Goal: Use online tool/utility: Utilize a website feature to perform a specific function

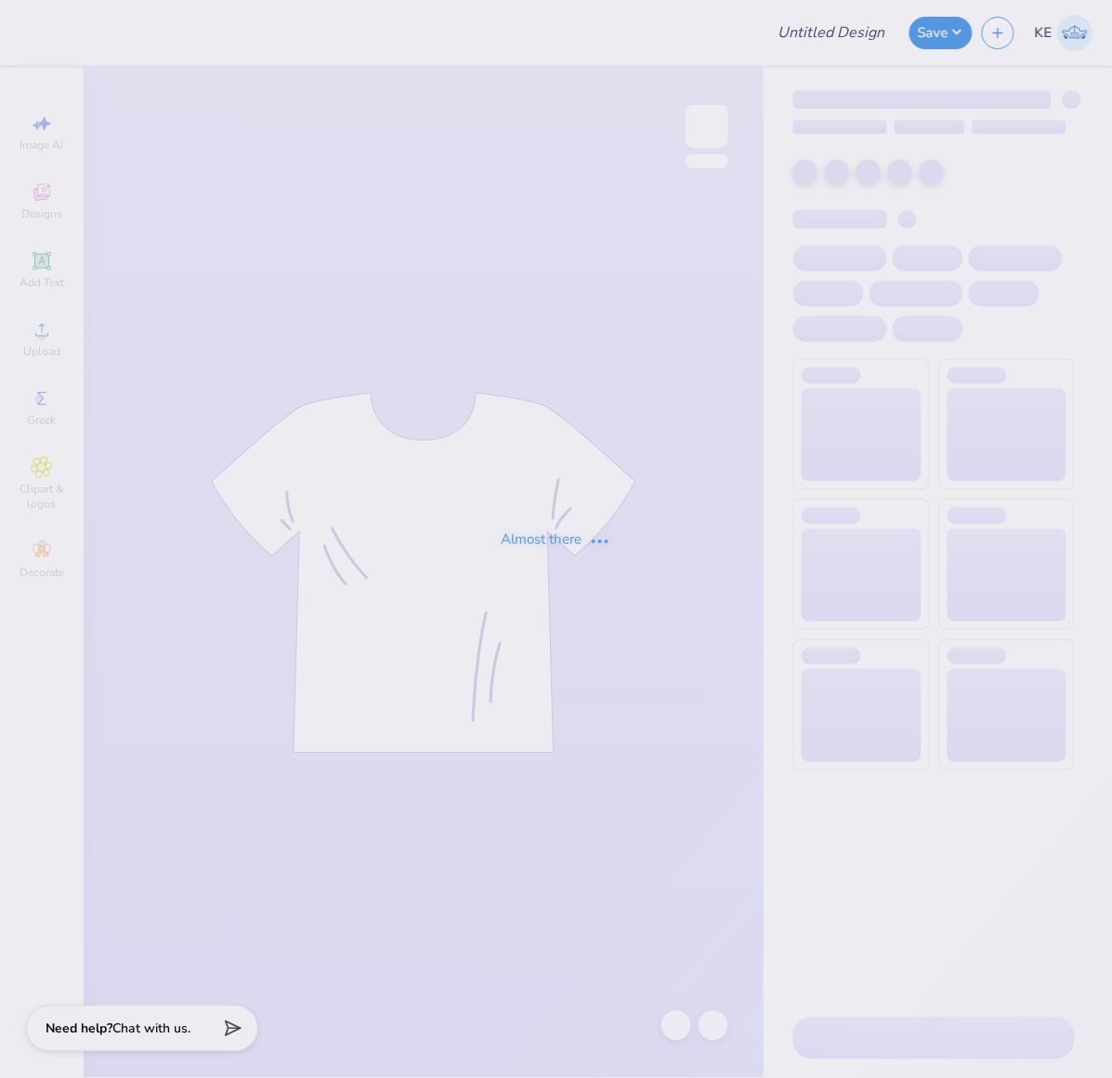
type input "fdoc"
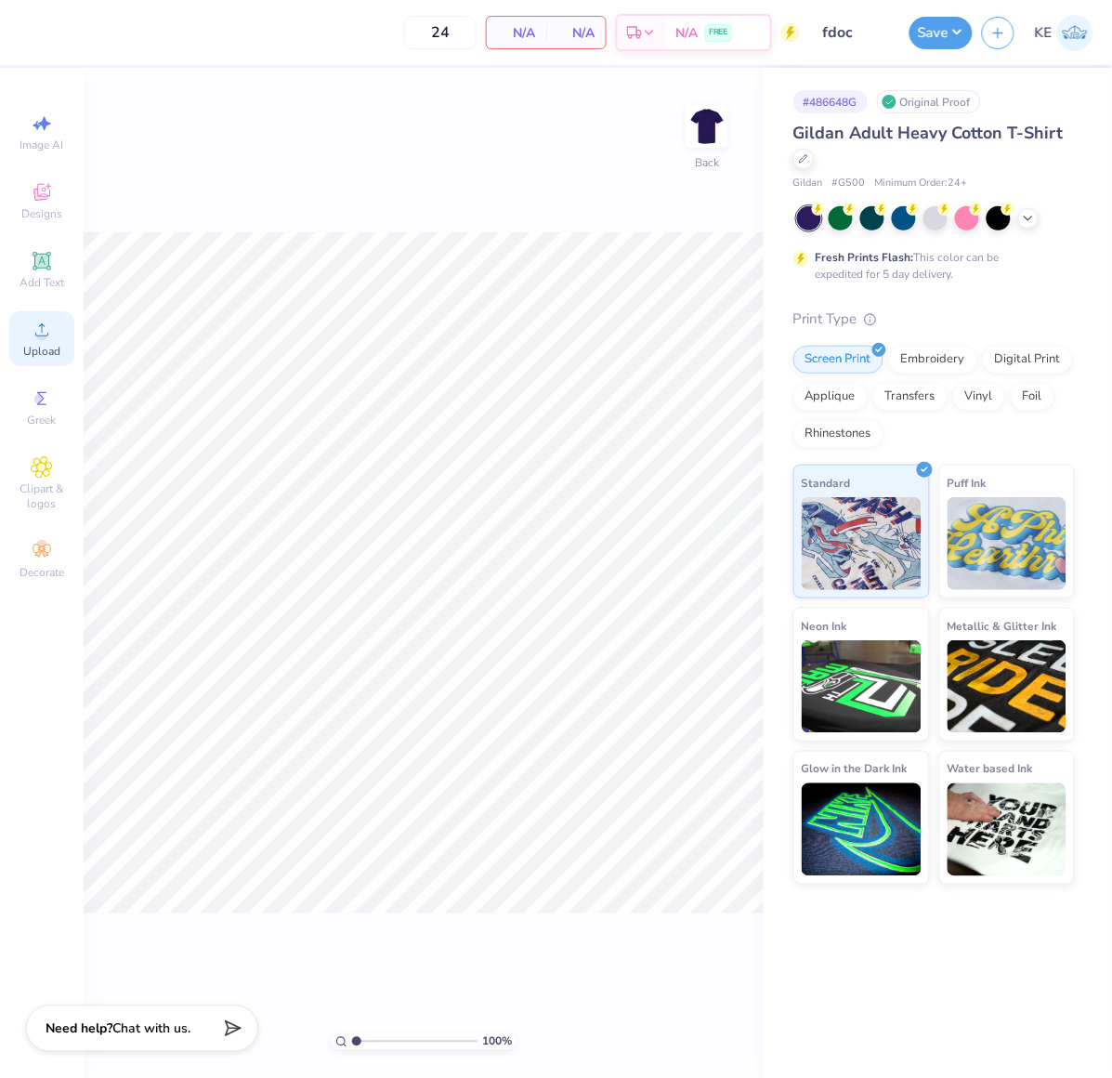
click at [49, 332] on icon at bounding box center [42, 330] width 22 height 22
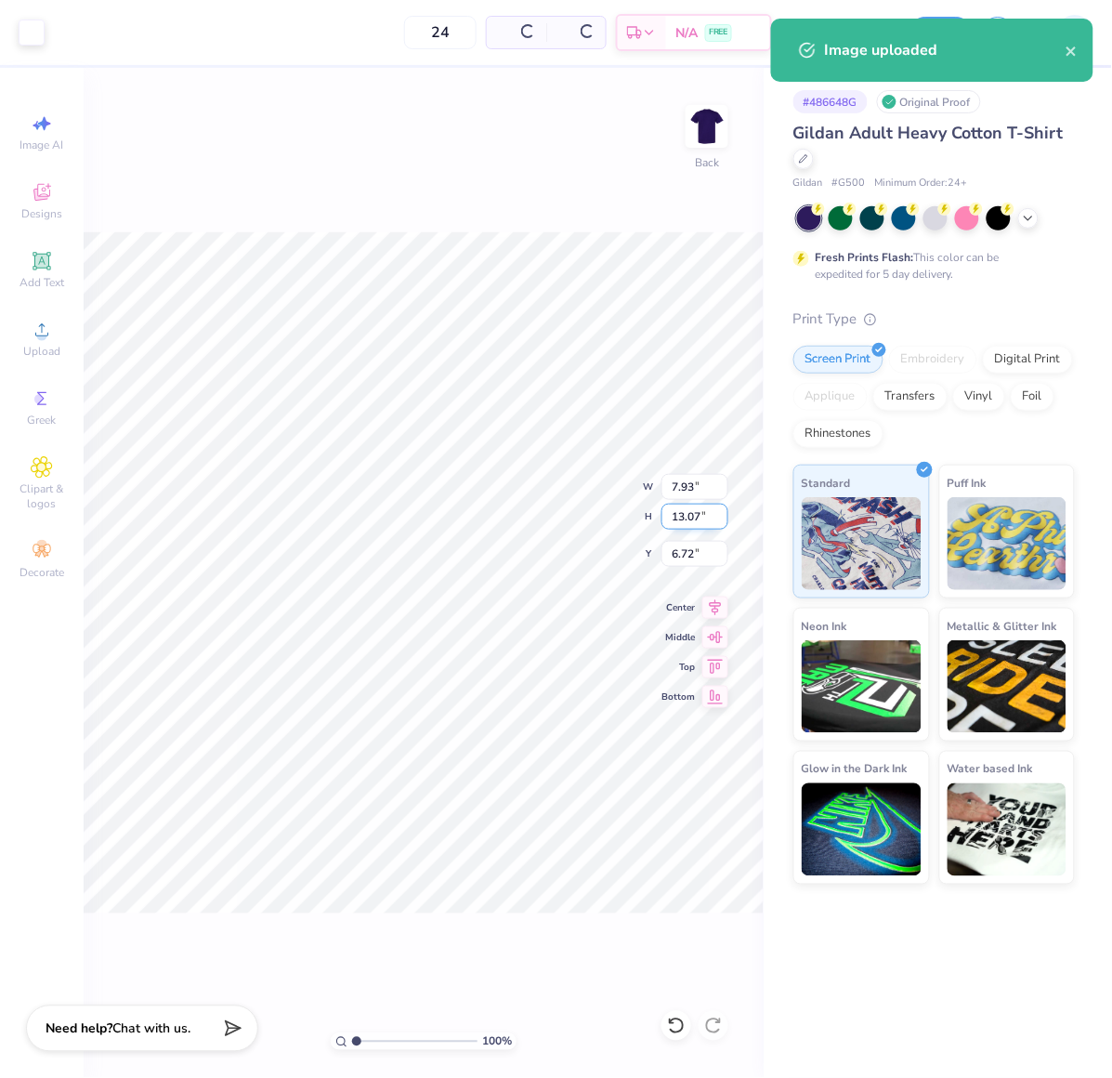
click at [681, 522] on input "13.07" at bounding box center [695, 517] width 67 height 26
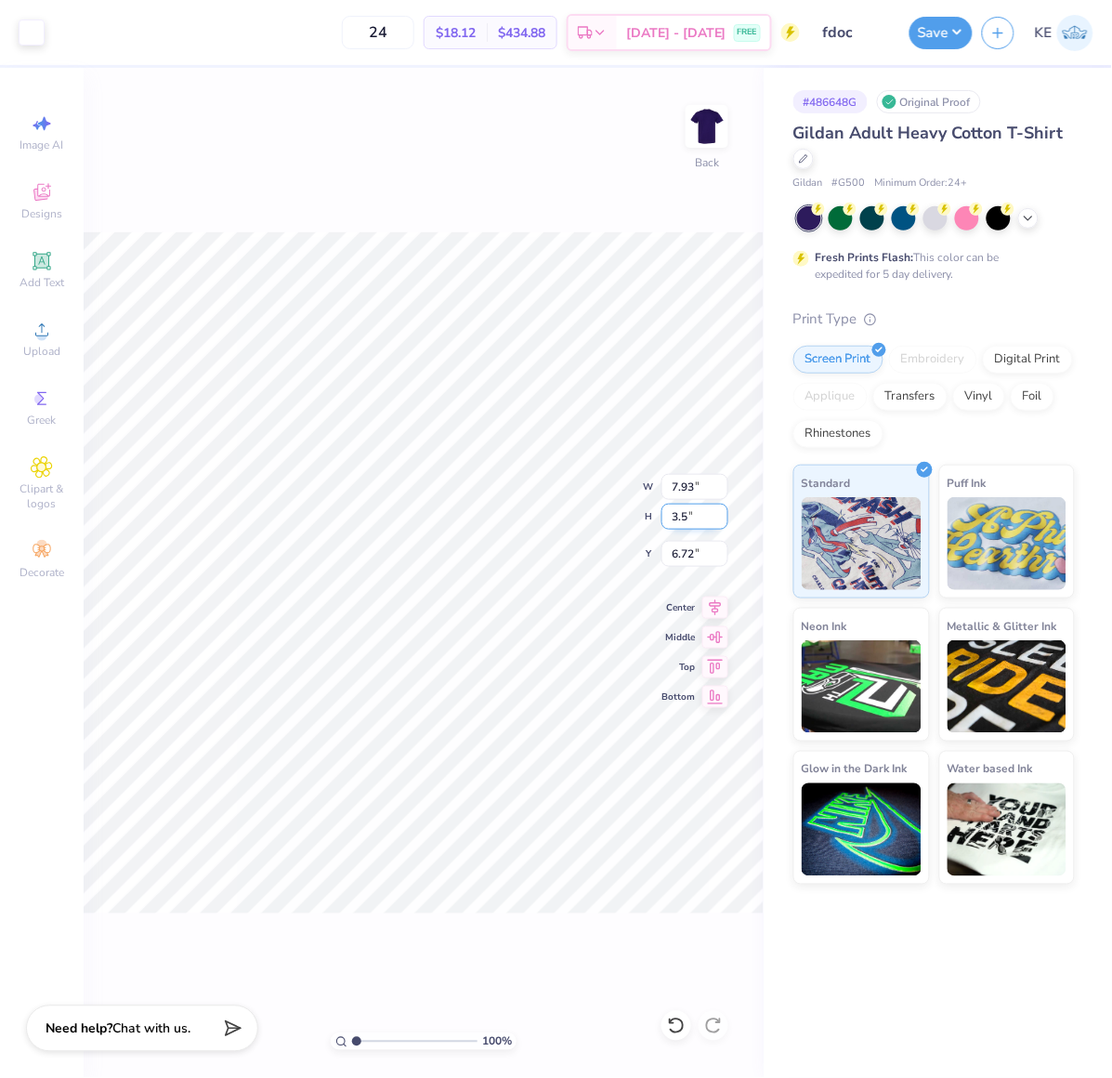
type input "3.5"
type input "2.12"
type input "3.50"
type input "3.00"
click at [563, 227] on div "100 % Back W 2.12 2.12 " H 3.50 3.50 " Y 3.00 3.00 " Center Middle Top Bottom" at bounding box center [424, 573] width 680 height 1010
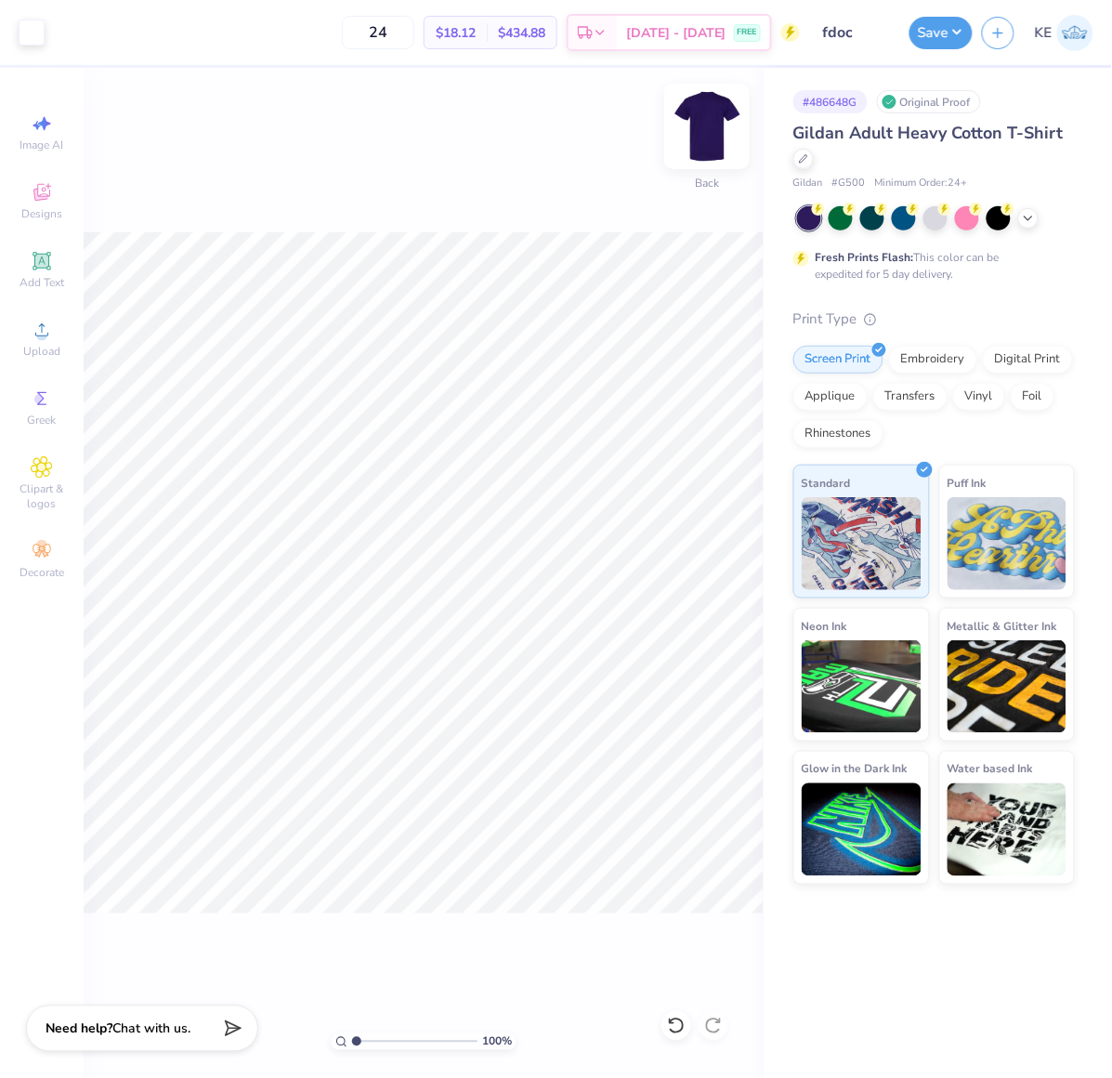
click at [704, 99] on img at bounding box center [707, 126] width 74 height 74
click at [48, 329] on icon at bounding box center [42, 330] width 22 height 22
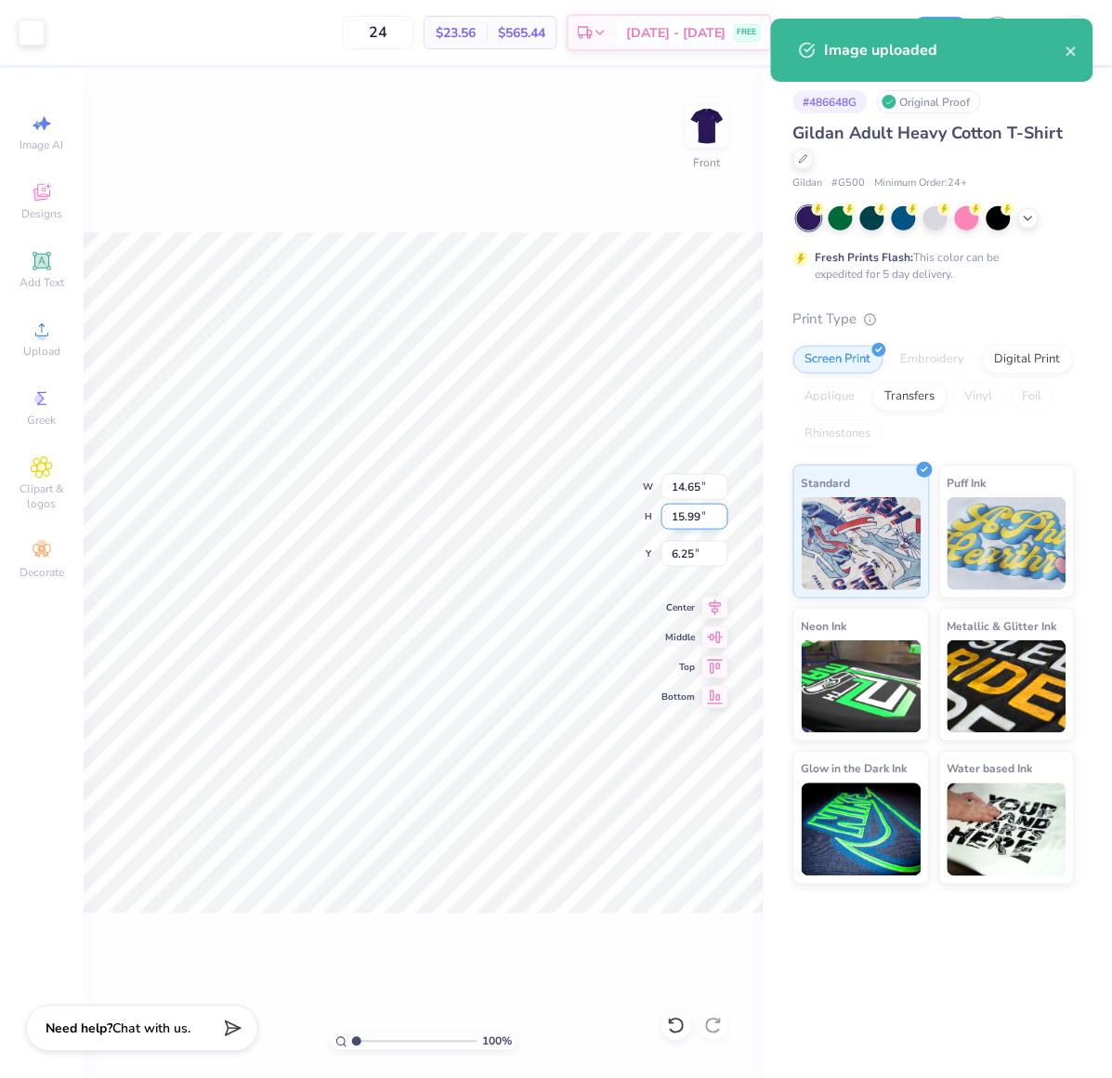
click at [691, 507] on input "15.99" at bounding box center [695, 517] width 67 height 26
click at [689, 484] on input "14.65" at bounding box center [695, 487] width 67 height 26
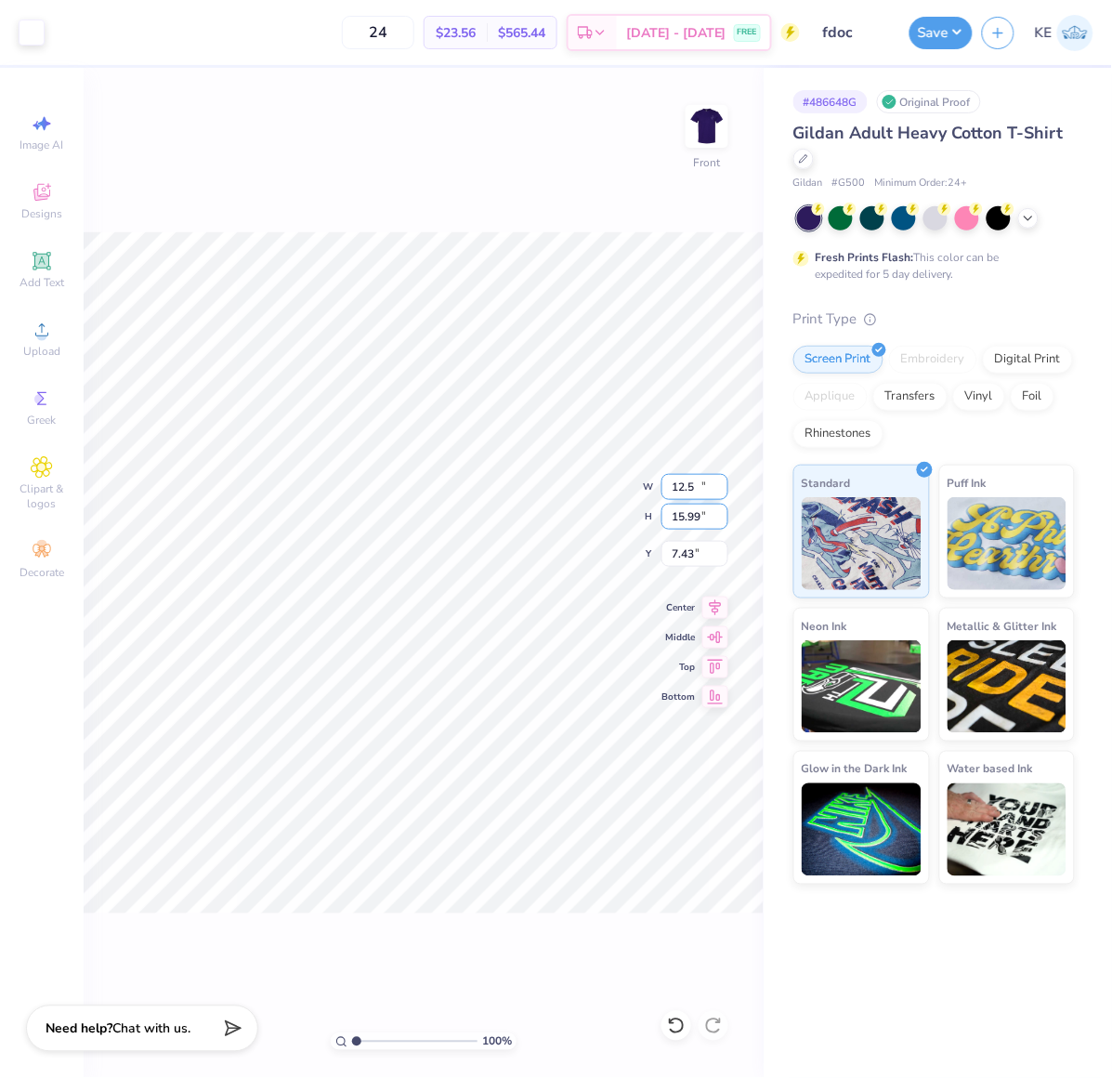
type input "12.50"
type input "13.65"
type input "3.00"
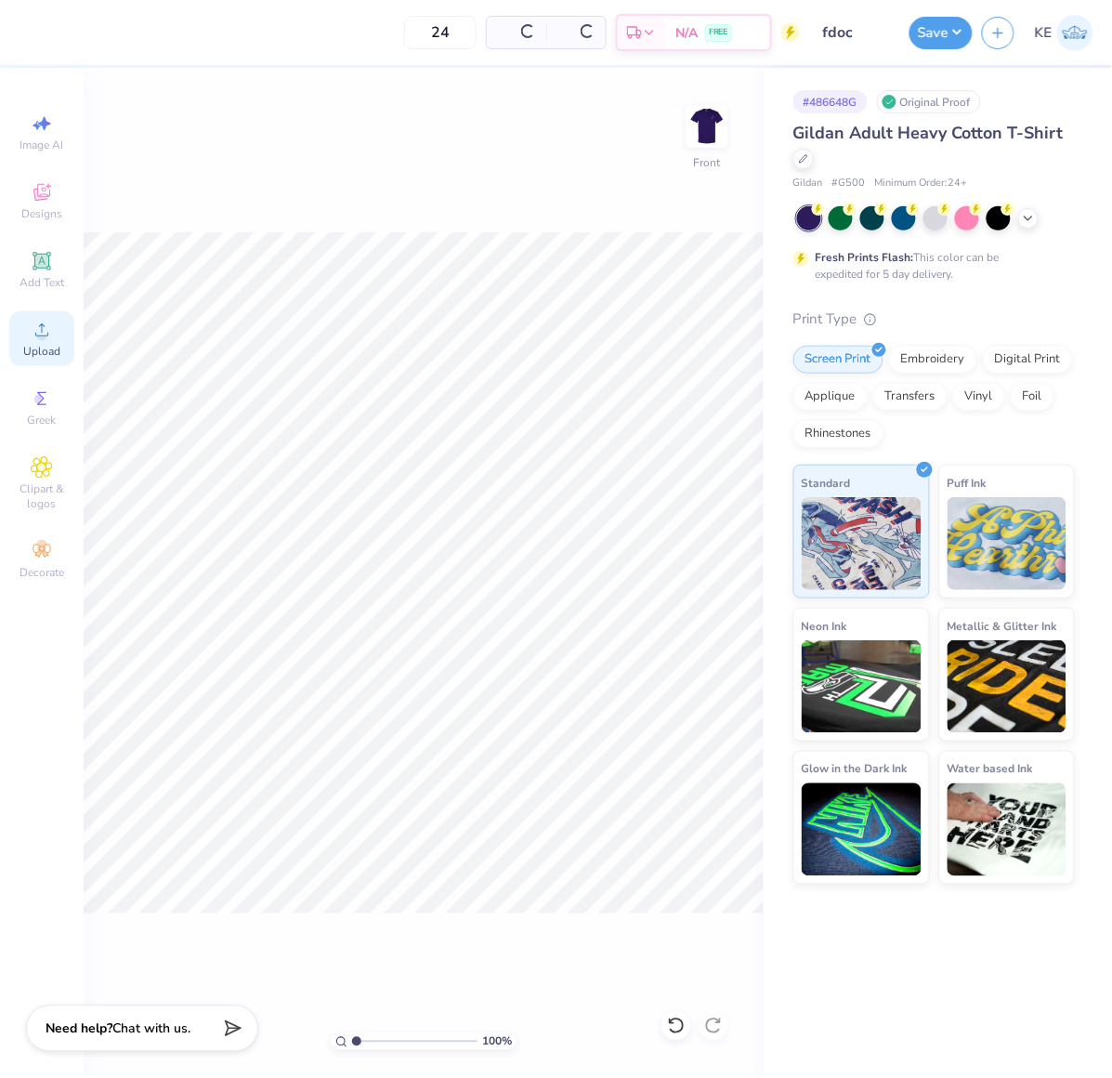
click at [38, 325] on icon at bounding box center [42, 330] width 22 height 22
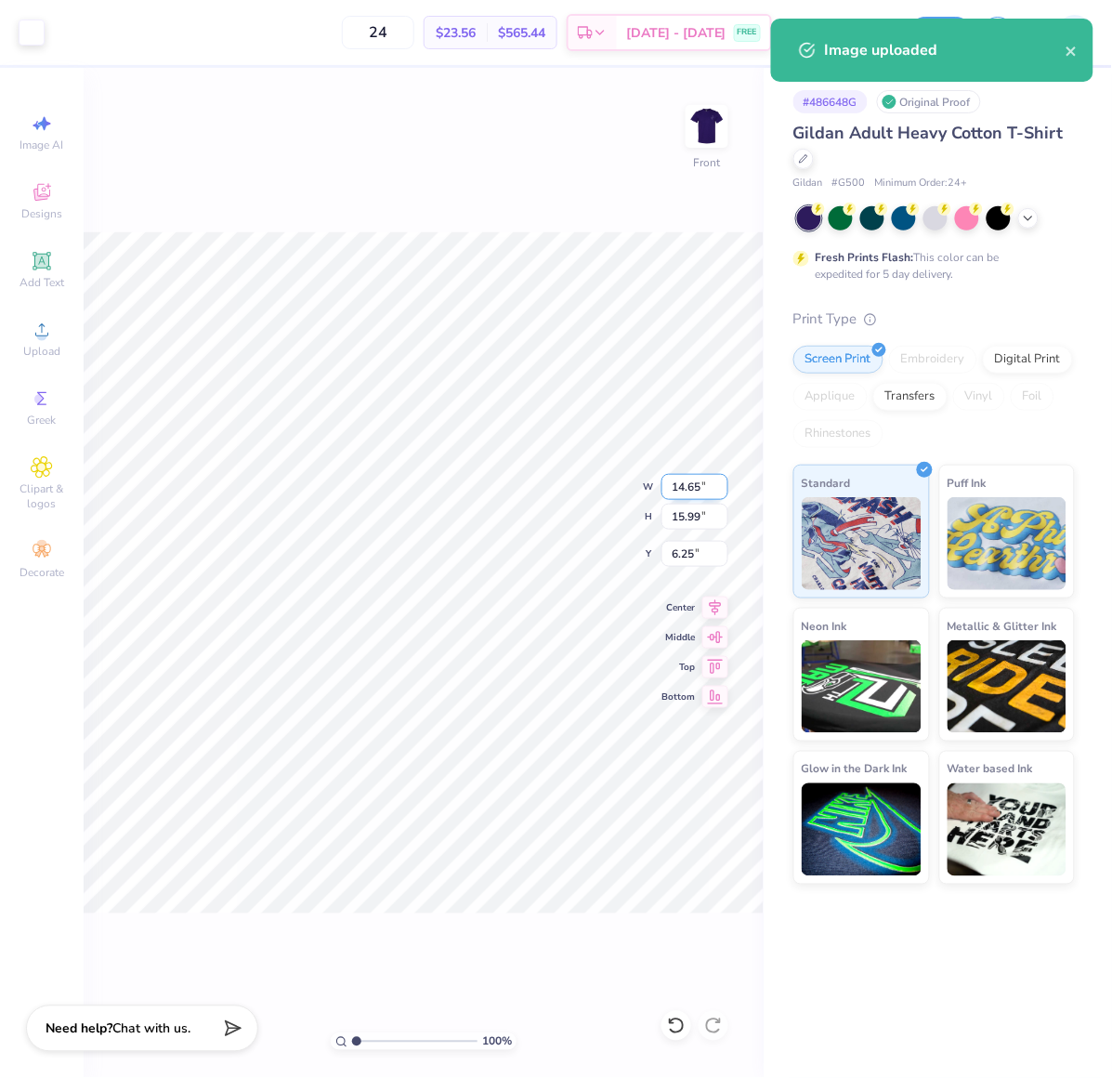
click at [691, 488] on input "14.65" at bounding box center [695, 487] width 67 height 26
type input "12.5"
type input "13.65"
type input "12.50"
type input "3.00"
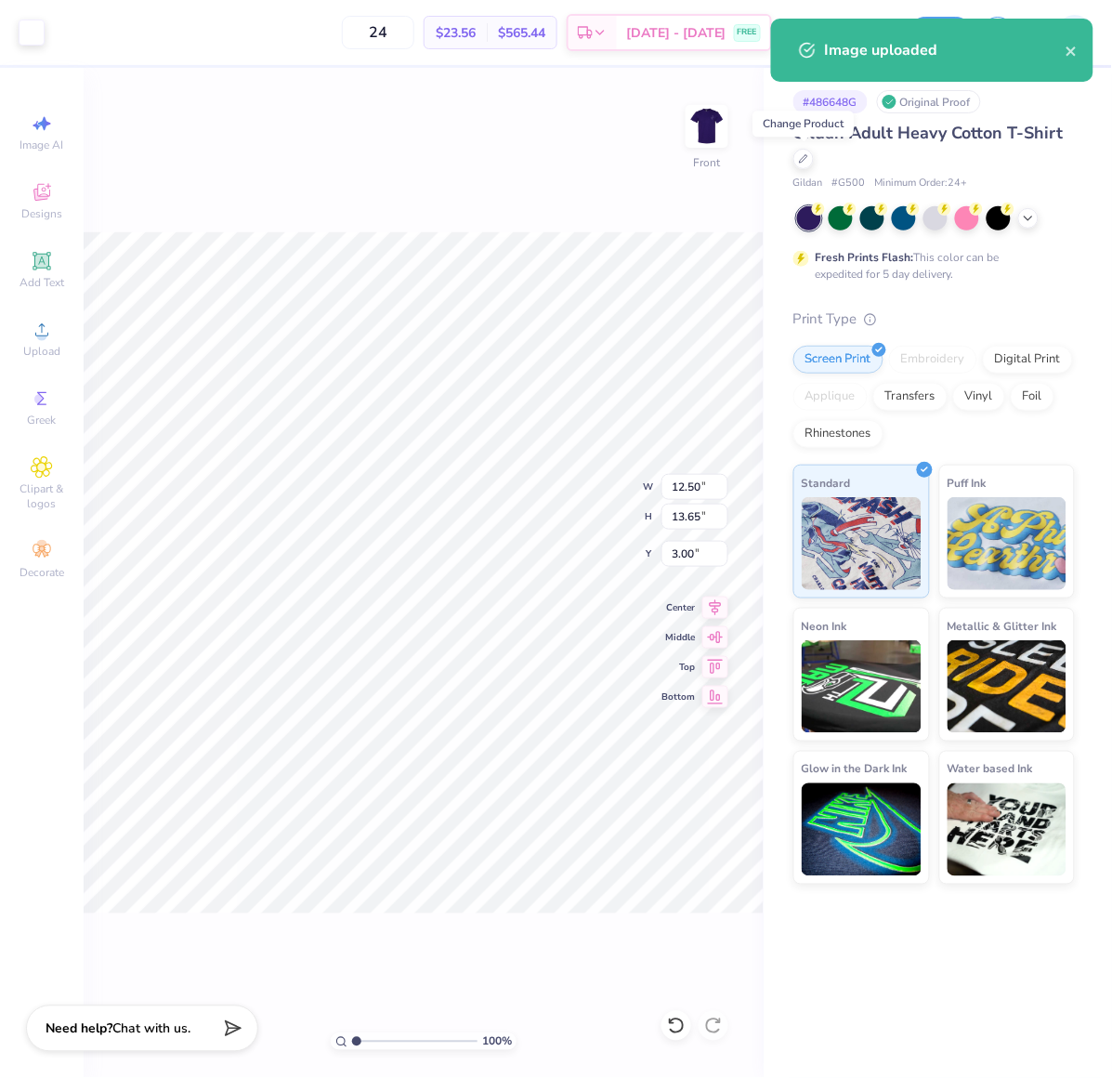
click at [512, 918] on div "100 % Front W 12.50 12.50 " H 13.65 13.65 " Y 3.00 3.00 " Center Middle Top Bot…" at bounding box center [424, 573] width 680 height 1010
click at [663, 140] on div "100 % Front" at bounding box center [424, 573] width 680 height 1010
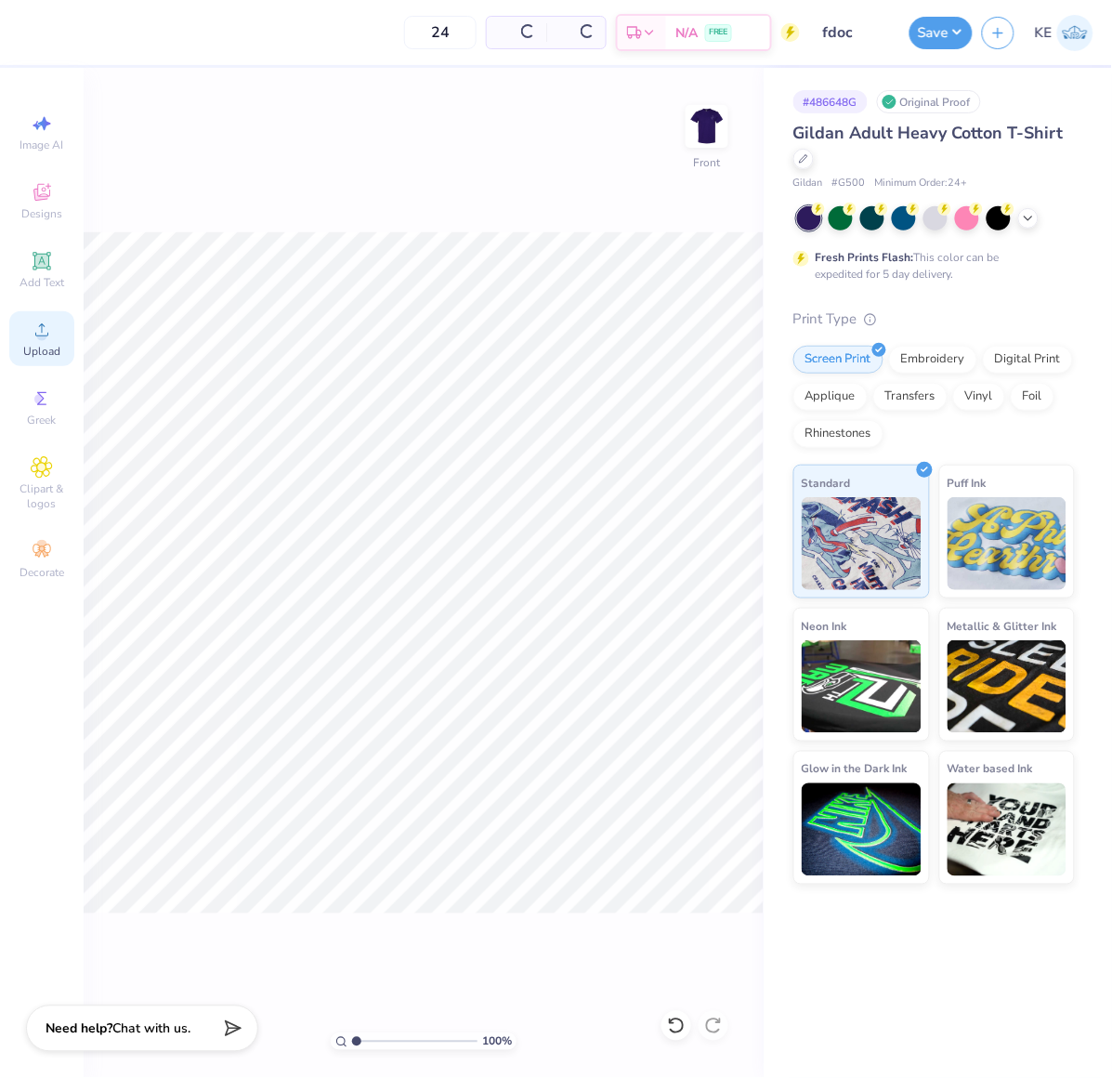
click at [46, 327] on icon at bounding box center [42, 330] width 22 height 22
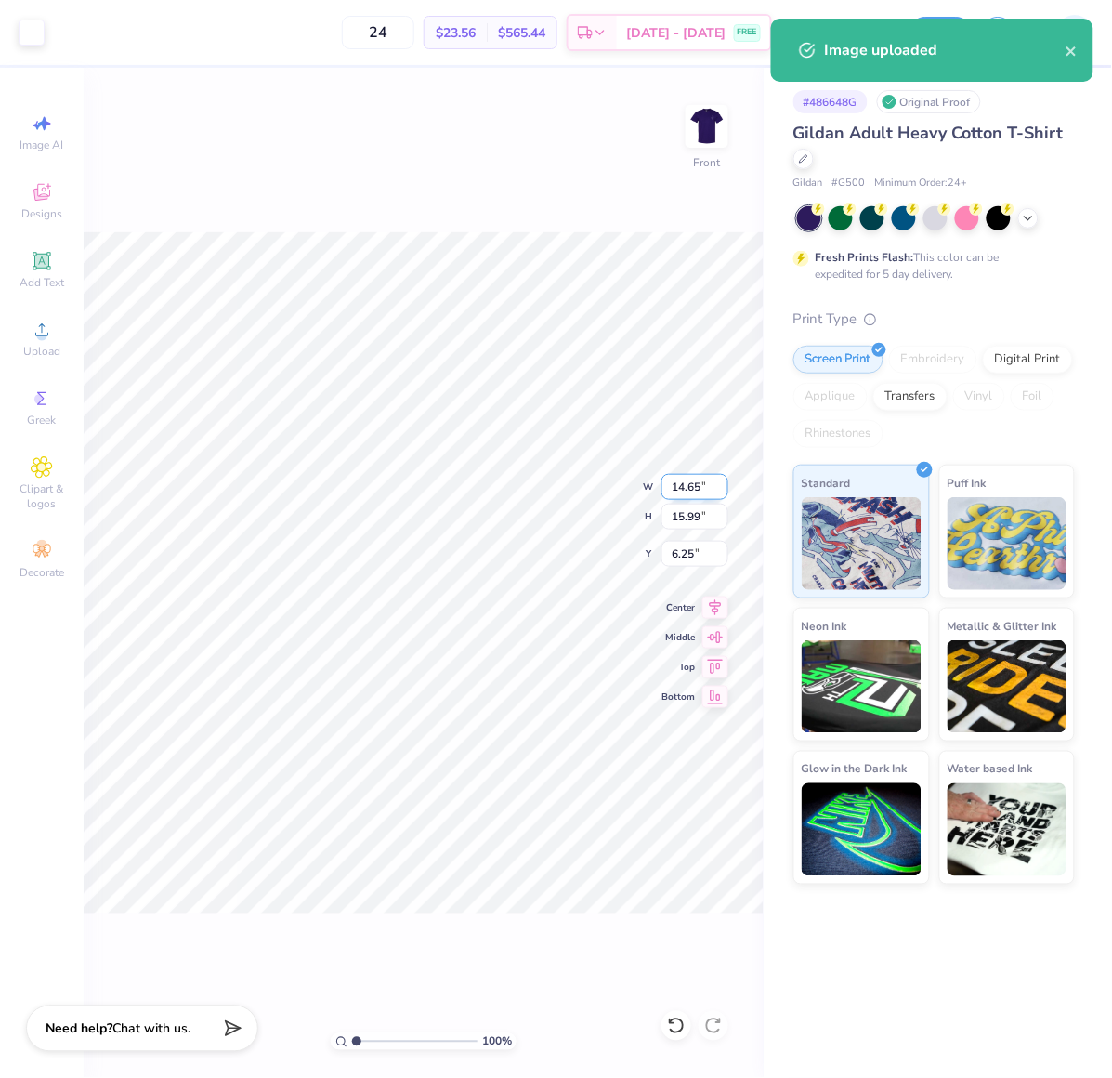
click at [683, 493] on input "14.65" at bounding box center [695, 487] width 67 height 26
type input "12.5"
type input "13.65"
type input "12.50"
type input "3.00"
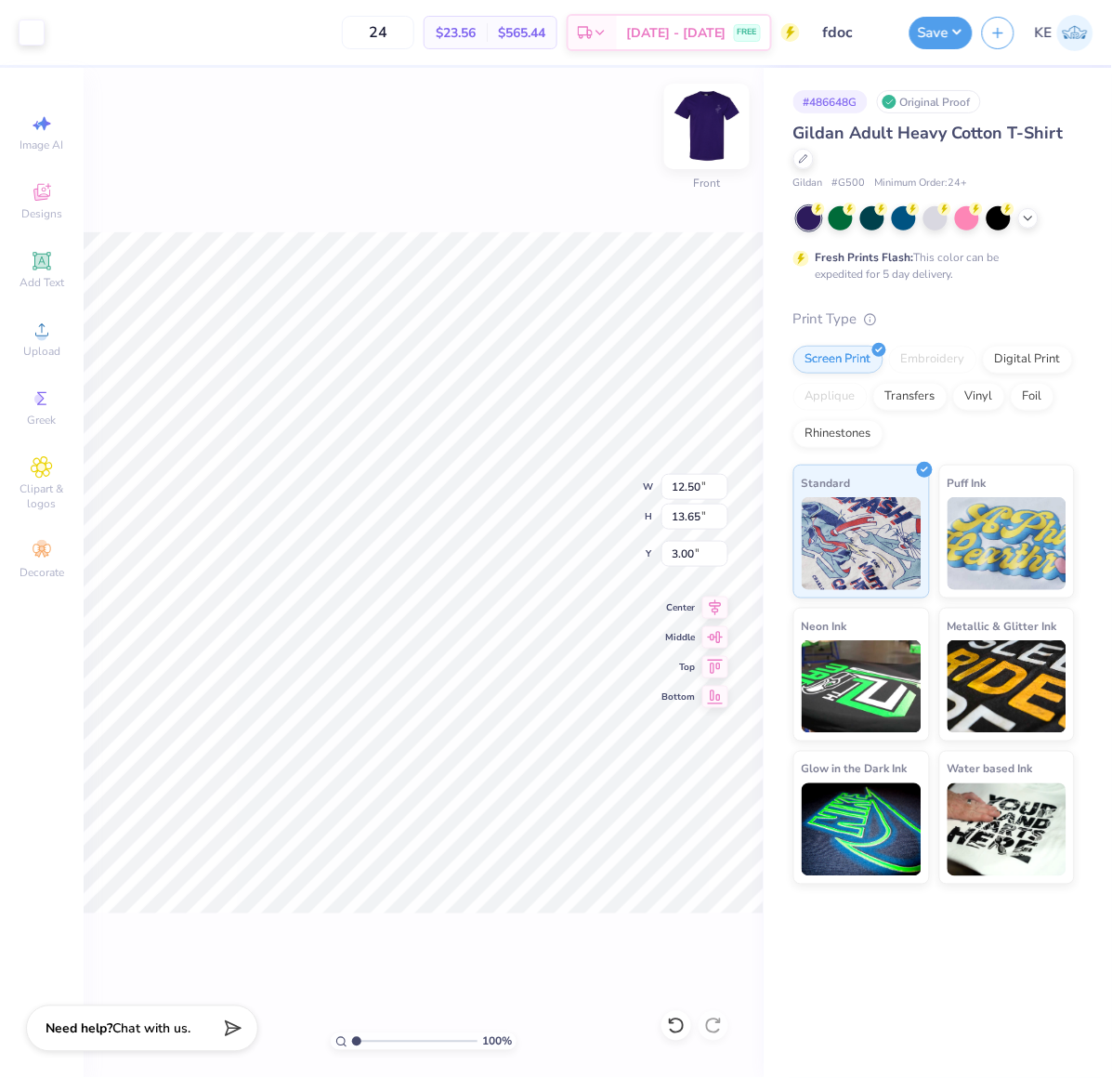
click at [706, 140] on img at bounding box center [707, 126] width 74 height 74
click at [706, 143] on img at bounding box center [707, 126] width 74 height 74
click at [954, 34] on button "Save" at bounding box center [941, 30] width 63 height 33
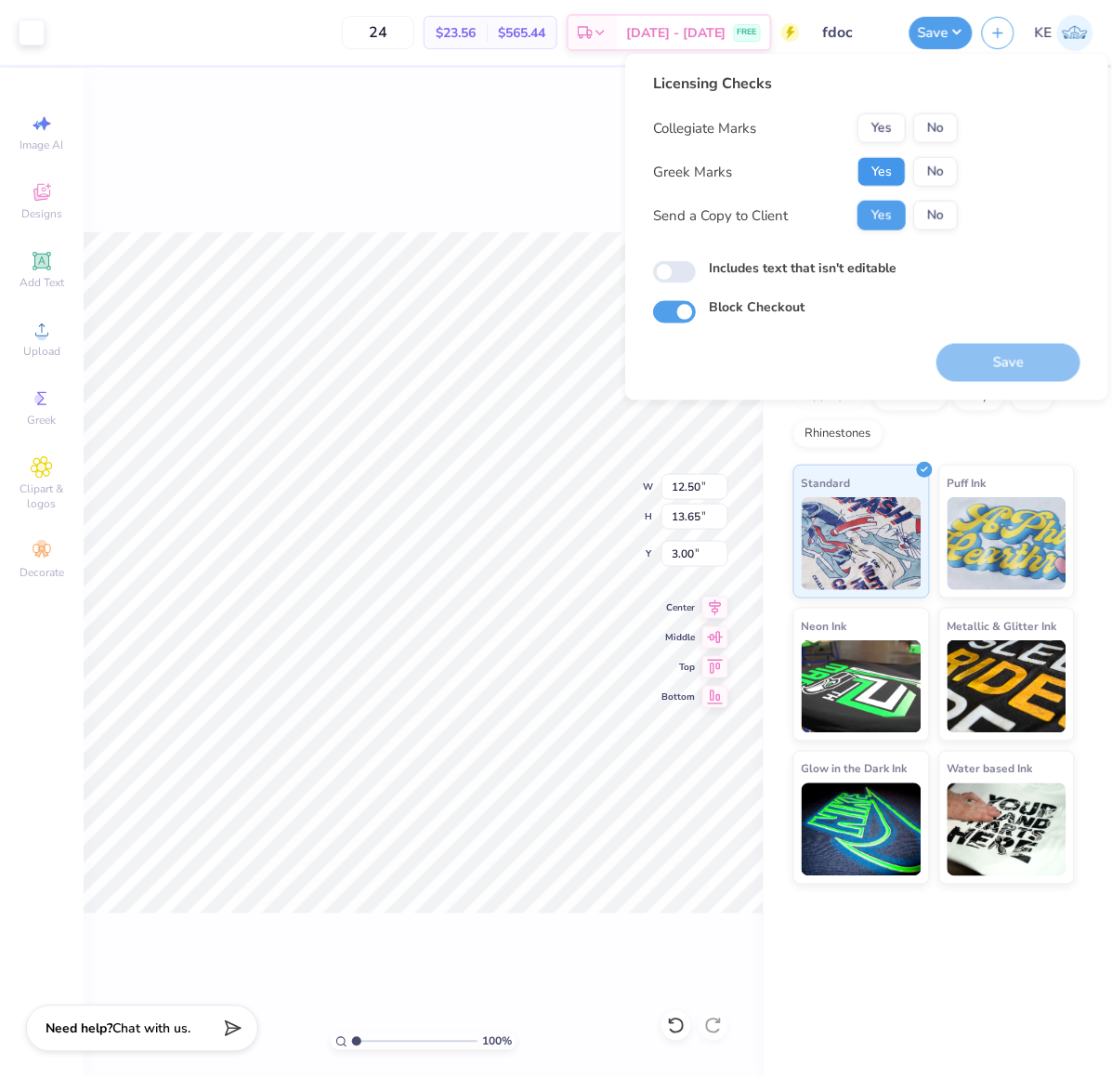
click at [888, 165] on button "Yes" at bounding box center [882, 172] width 48 height 30
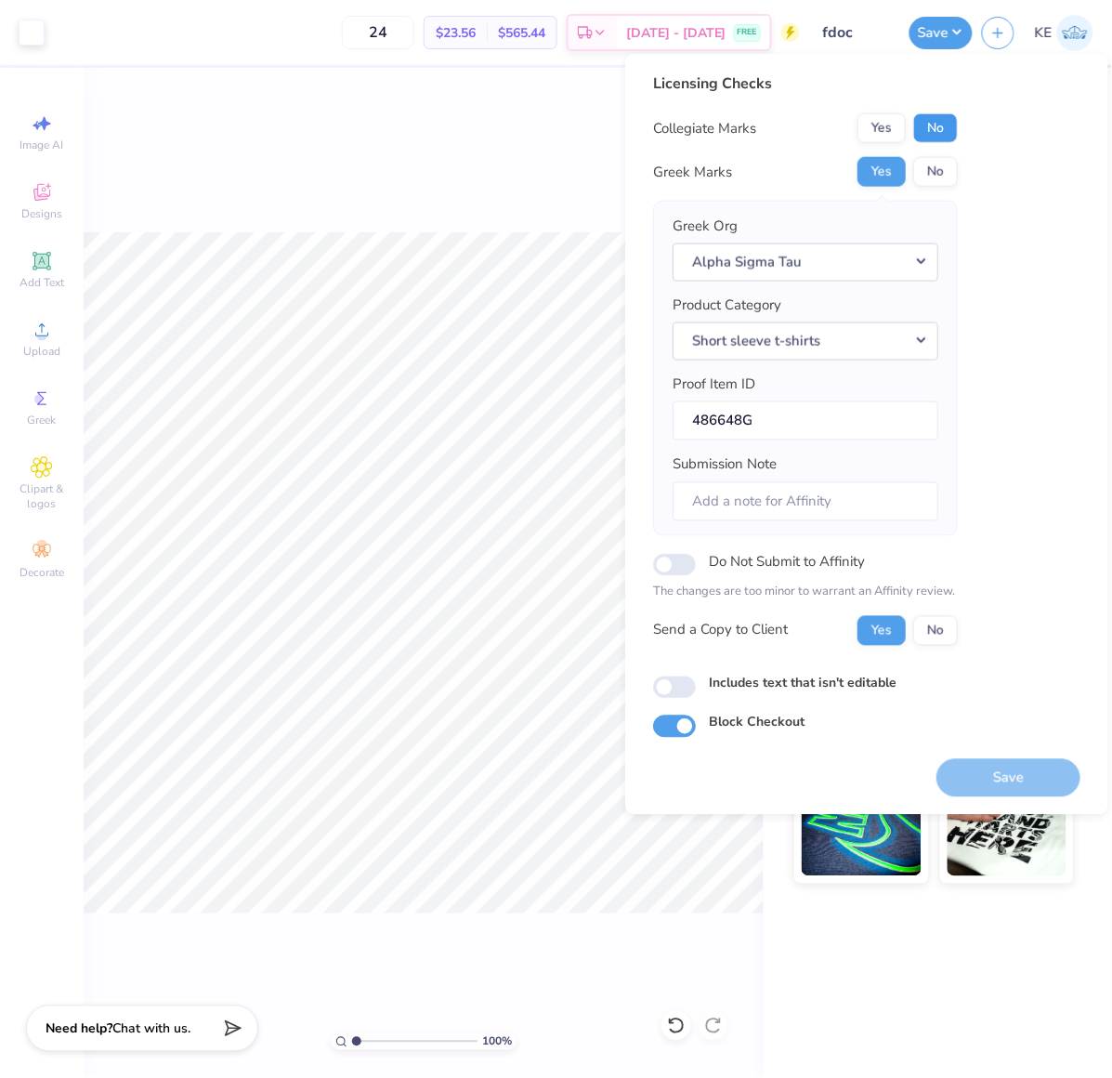
click at [941, 140] on button "No" at bounding box center [936, 128] width 45 height 30
click at [519, 192] on div "100 % Front W 12.50 12.50 " H 13.65 13.65 " Y 3.00 3.00 " Center Middle Top Bot…" at bounding box center [424, 573] width 680 height 1010
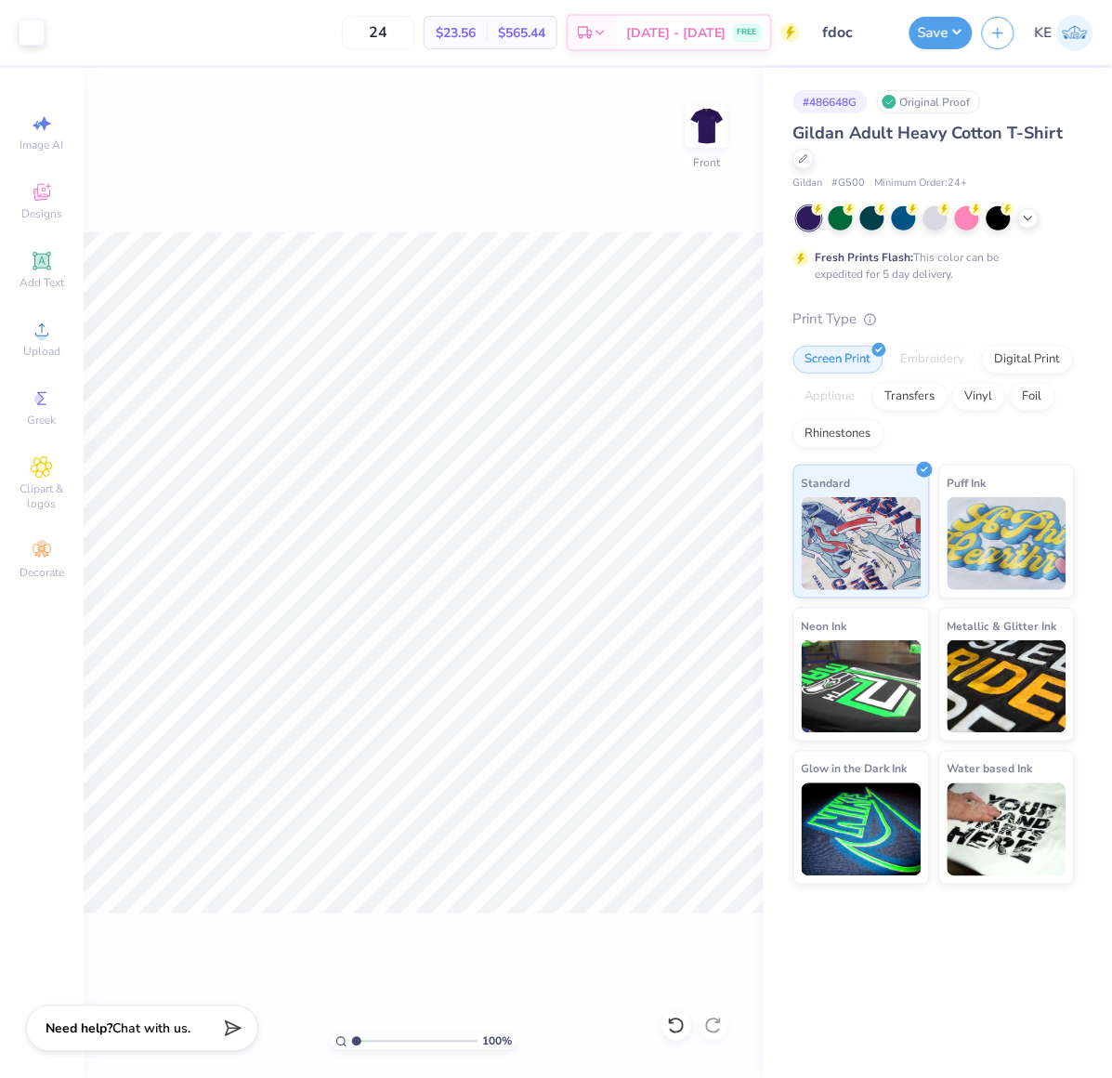
click at [973, 30] on div "Save KE" at bounding box center [1011, 32] width 203 height 65
click at [954, 31] on button "Save" at bounding box center [941, 30] width 63 height 33
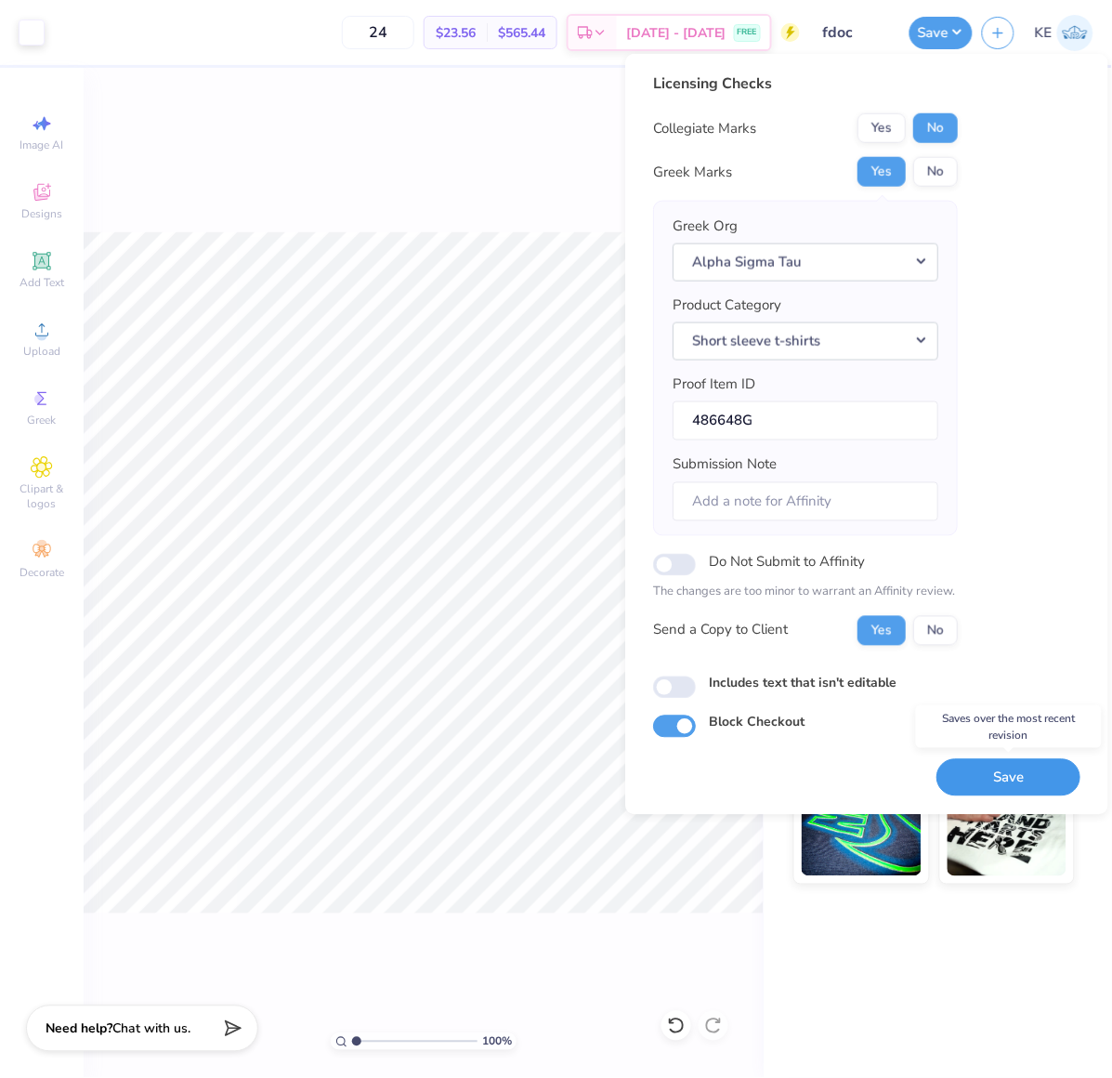
click at [995, 781] on button "Save" at bounding box center [1009, 777] width 144 height 38
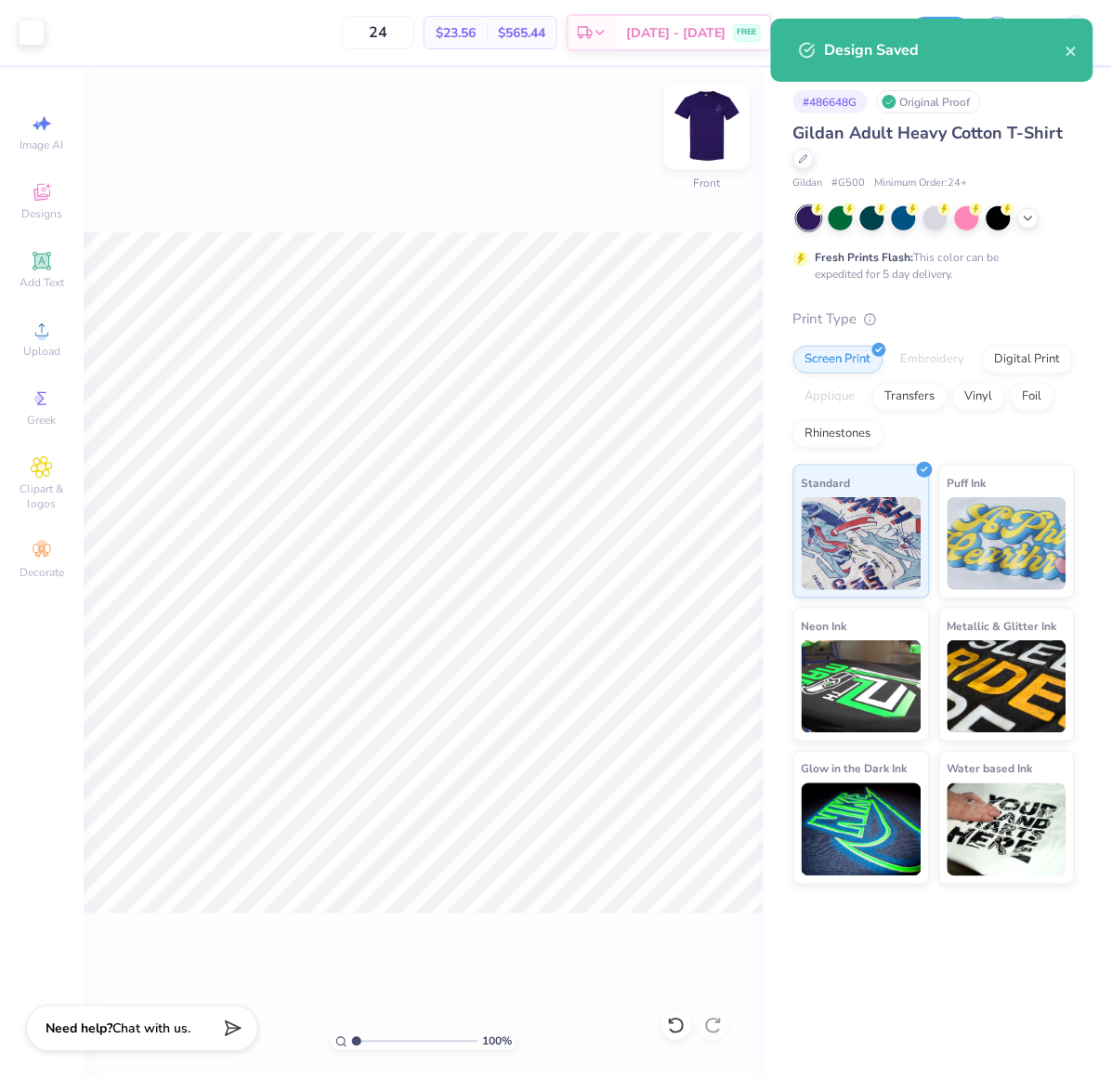
click at [710, 118] on img at bounding box center [707, 126] width 74 height 74
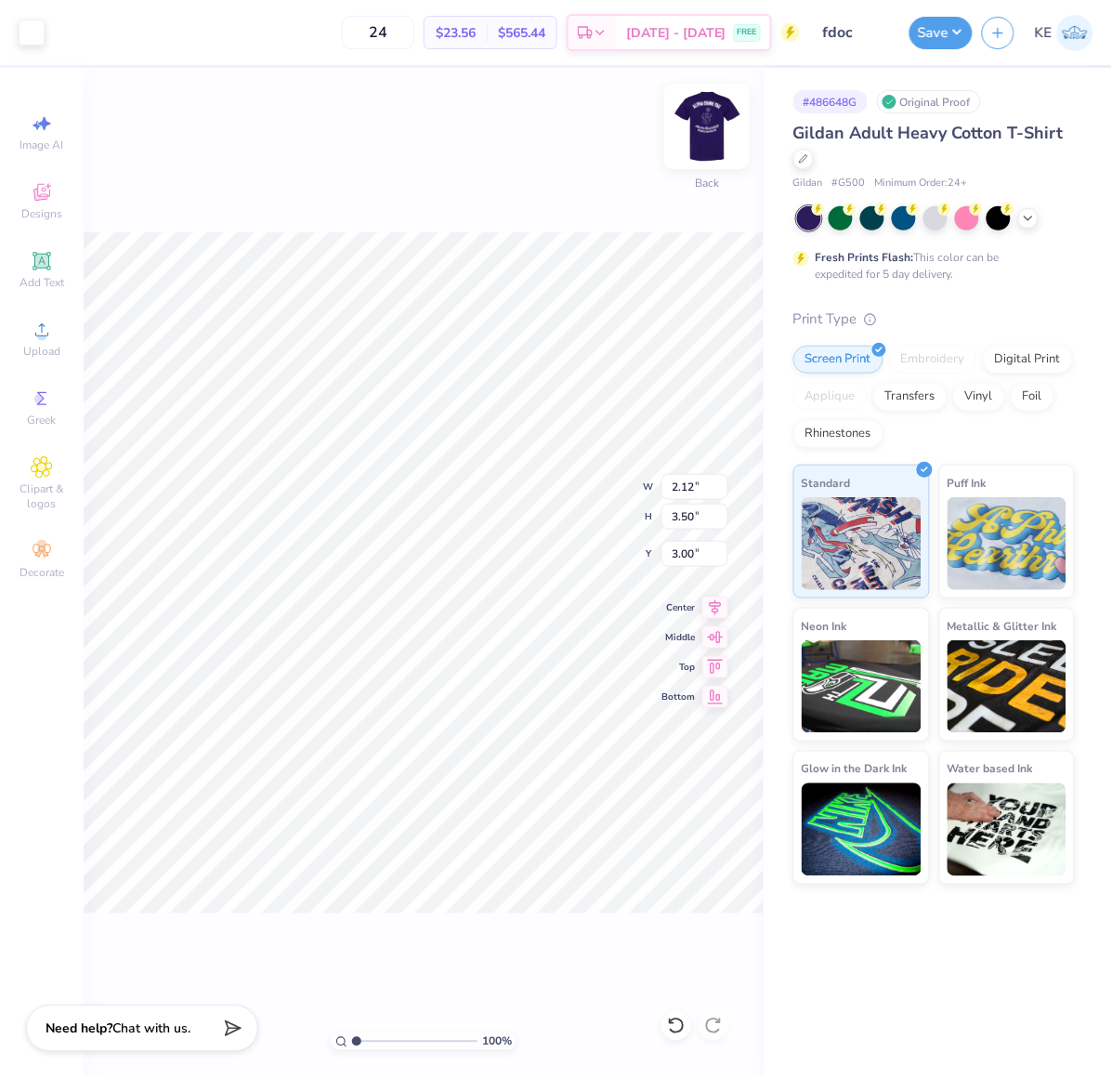
click at [717, 125] on img at bounding box center [707, 126] width 74 height 74
